Goal: Task Accomplishment & Management: Use online tool/utility

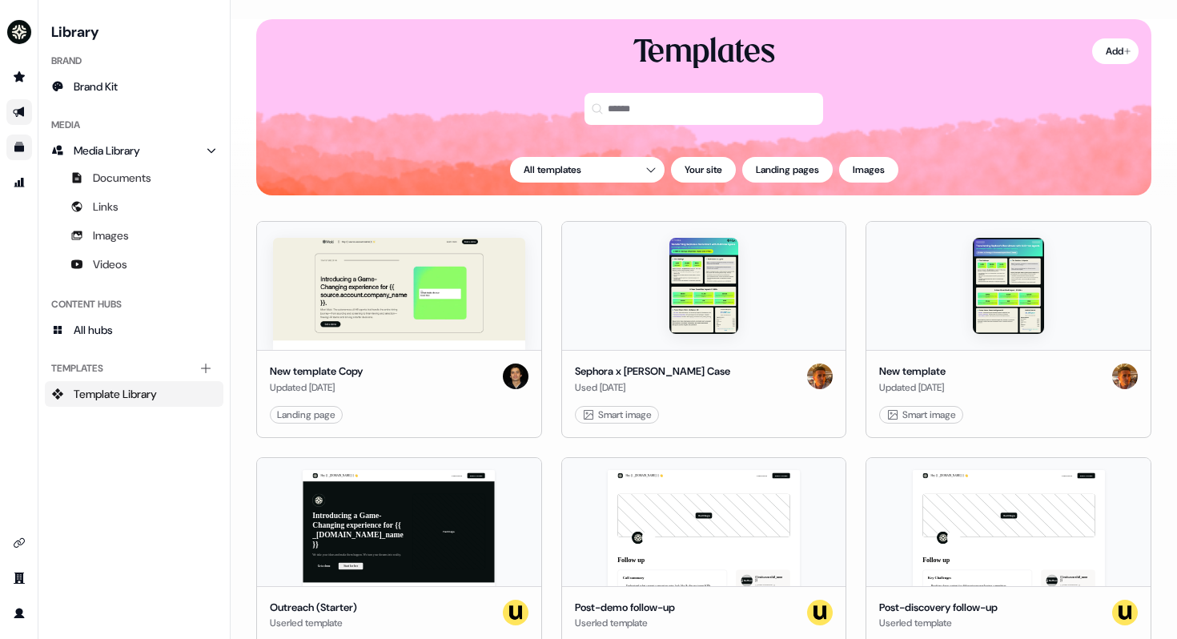
click at [17, 108] on icon "Go to outbound experience" at bounding box center [19, 112] width 13 height 13
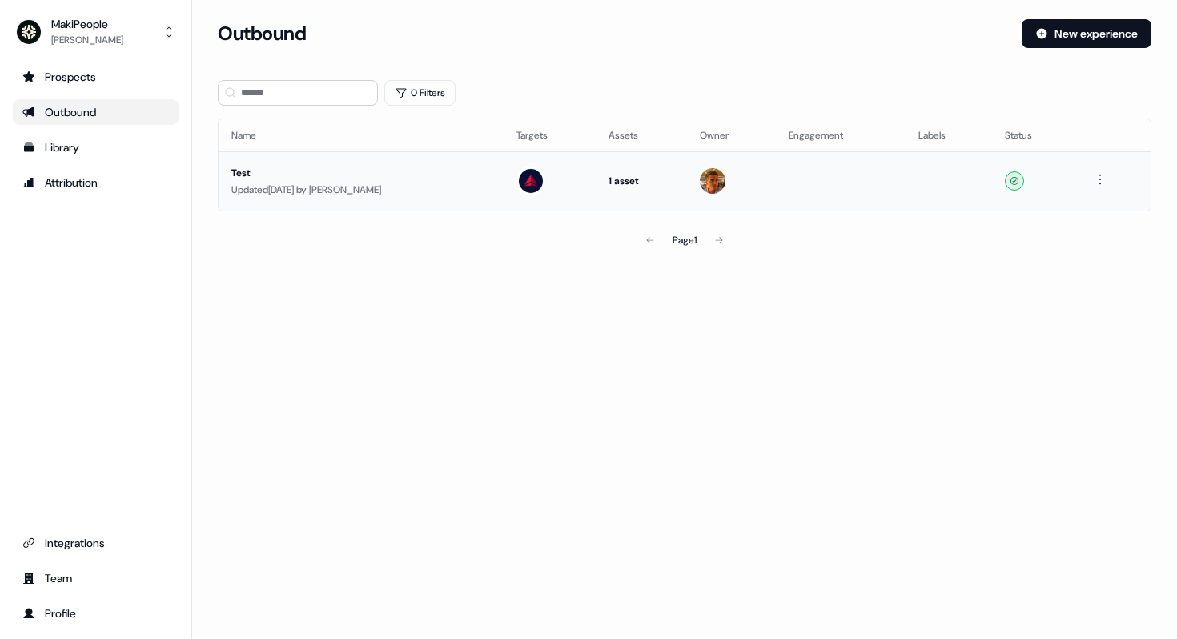
click at [300, 192] on div "Updated [DATE] by [PERSON_NAME]" at bounding box center [360, 190] width 259 height 16
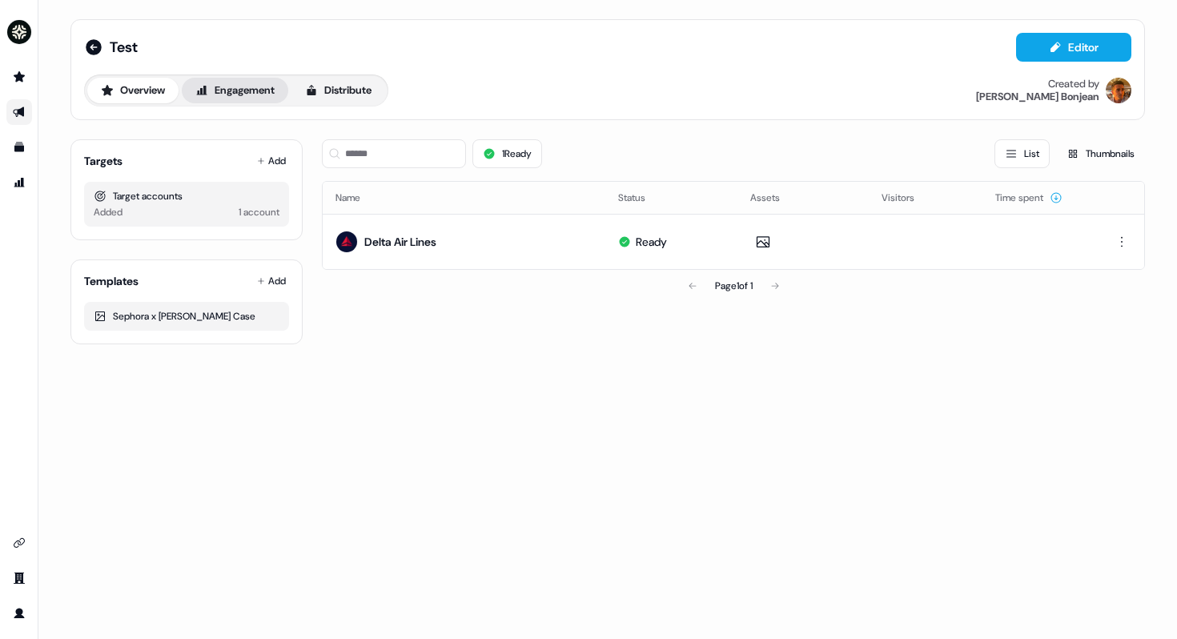
click at [230, 90] on button "Engagement" at bounding box center [235, 91] width 106 height 26
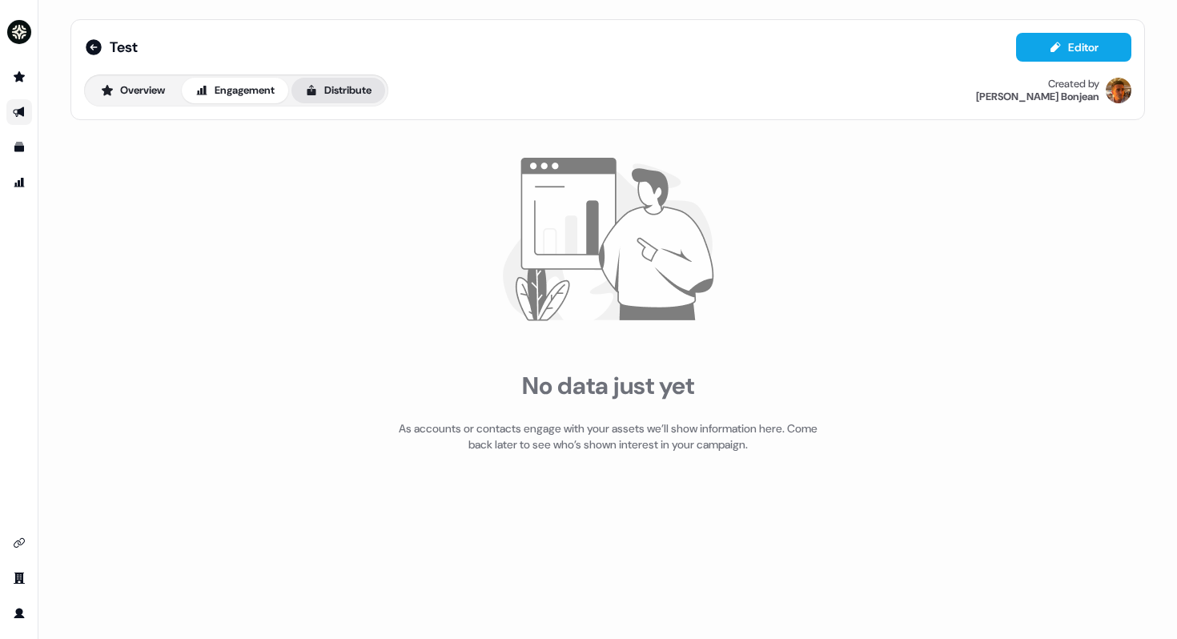
click at [331, 90] on button "Distribute" at bounding box center [338, 91] width 94 height 26
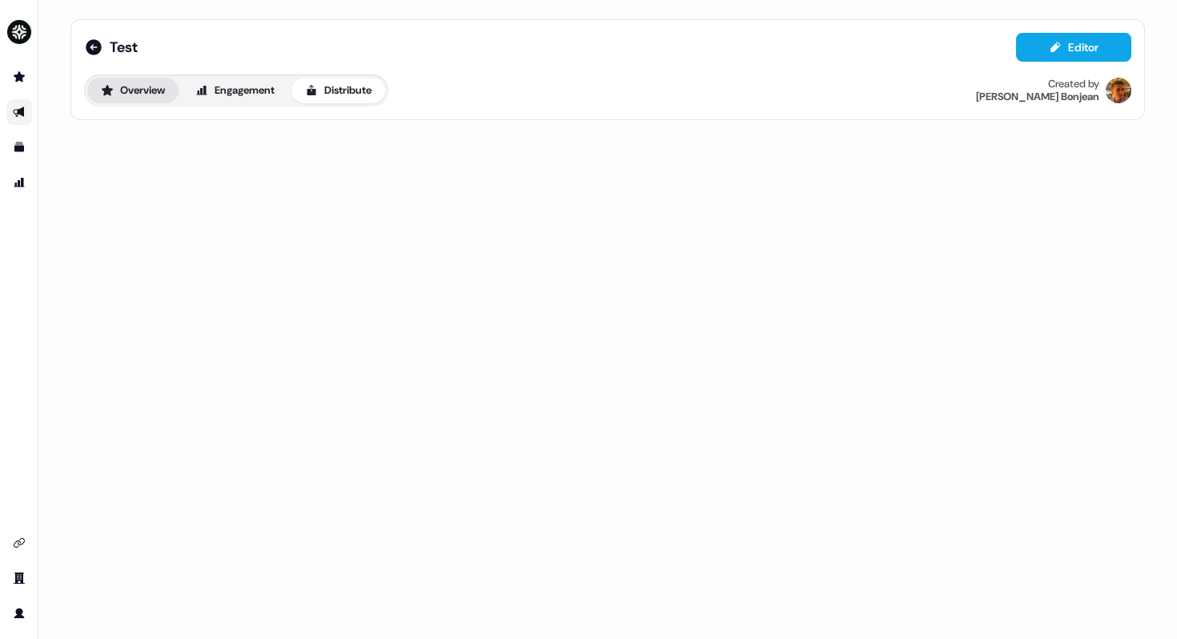
click at [119, 91] on button "Overview" at bounding box center [132, 91] width 91 height 26
